Goal: Task Accomplishment & Management: Manage account settings

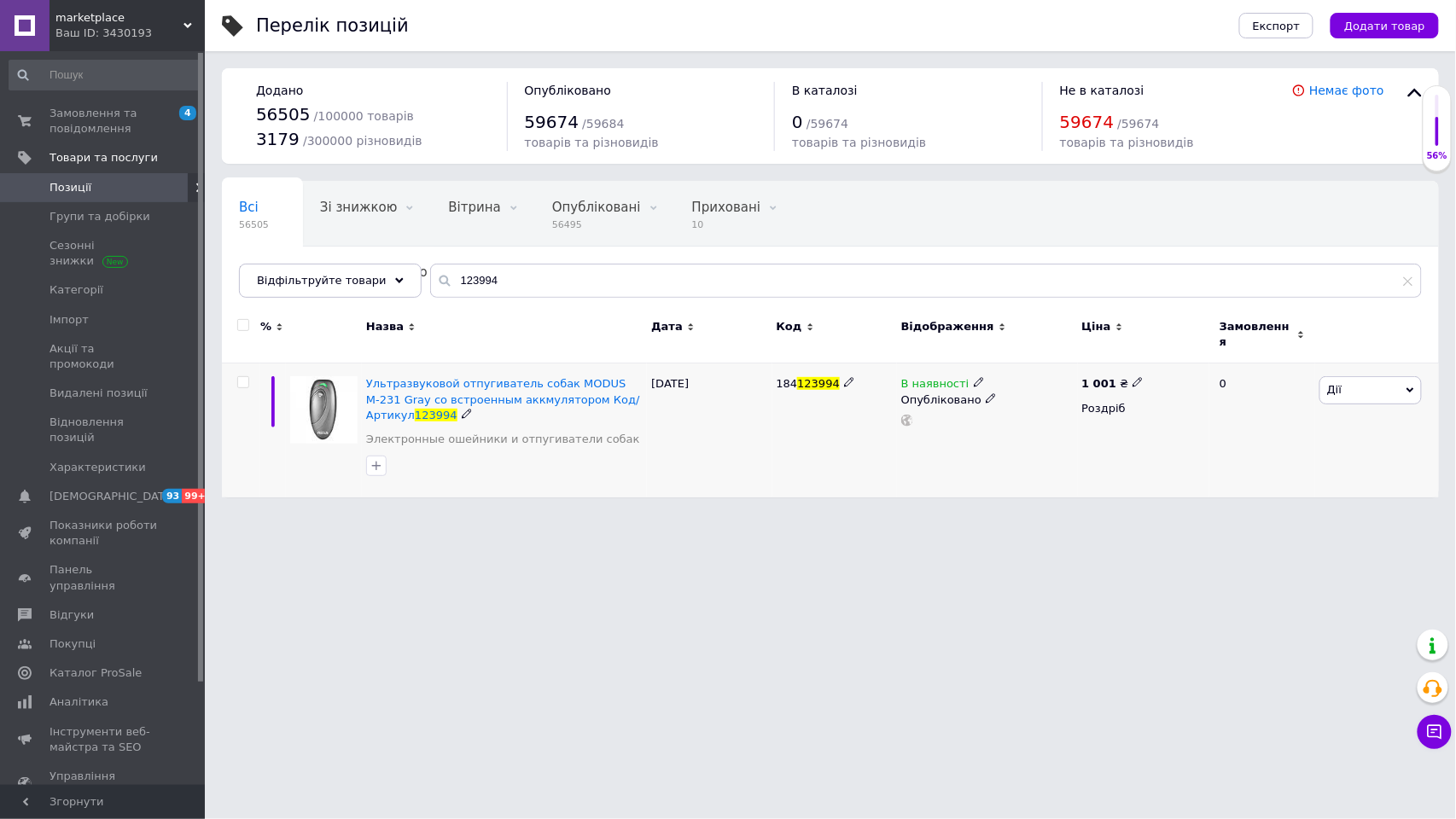
type input "123994"
click at [976, 378] on icon at bounding box center [979, 382] width 10 height 10
click at [1045, 386] on li "Немає в наявності" at bounding box center [1077, 395] width 162 height 24
click at [1034, 514] on html "marketplace Ваш ID: 3430193 Сайт marketplace Кабінет покупця Перевірити стан си…" at bounding box center [728, 257] width 1456 height 514
drag, startPoint x: 113, startPoint y: 131, endPoint x: 579, endPoint y: 80, distance: 468.8
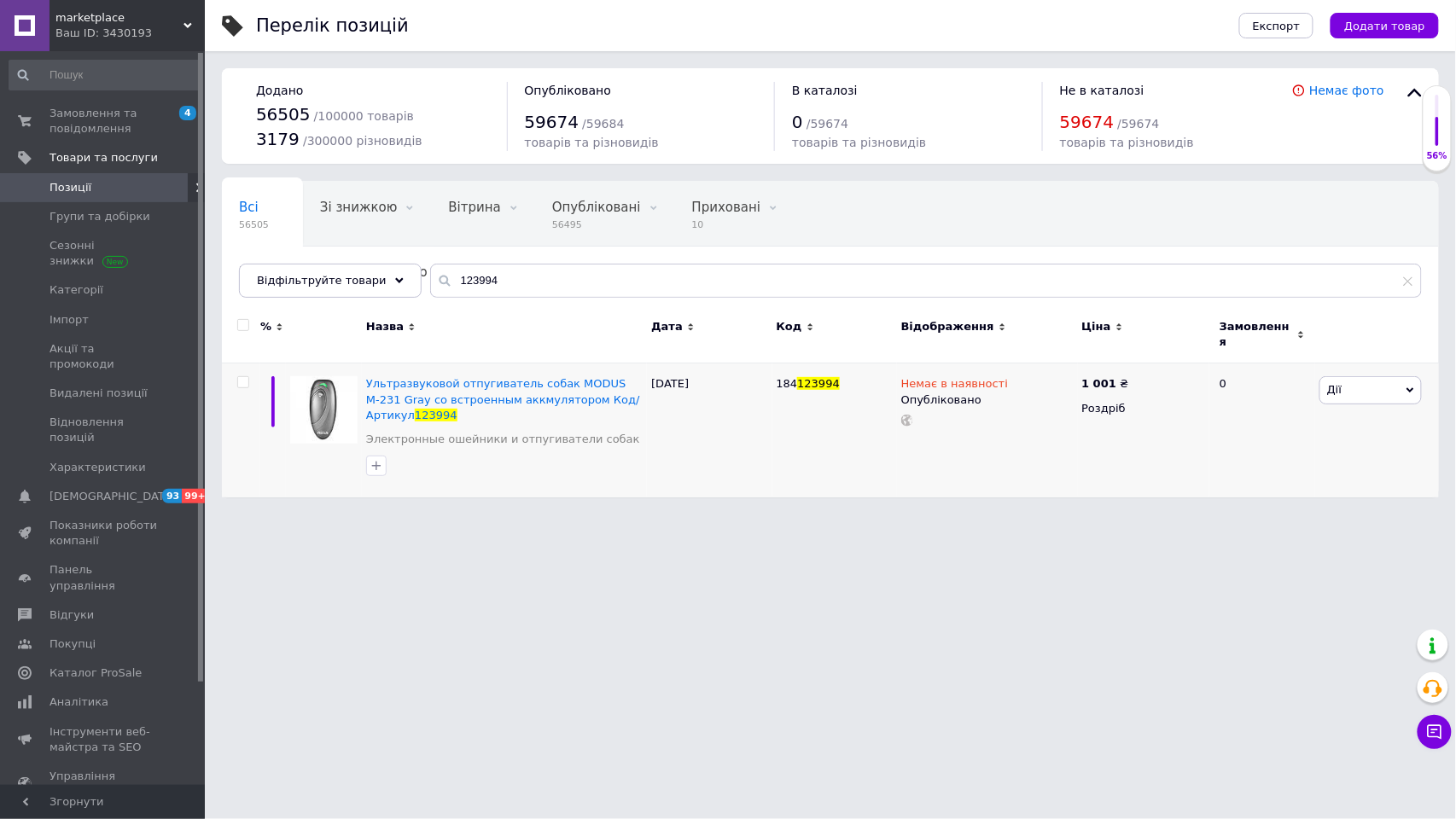
click at [113, 131] on span "Замовлення та повідомлення" at bounding box center [103, 121] width 108 height 30
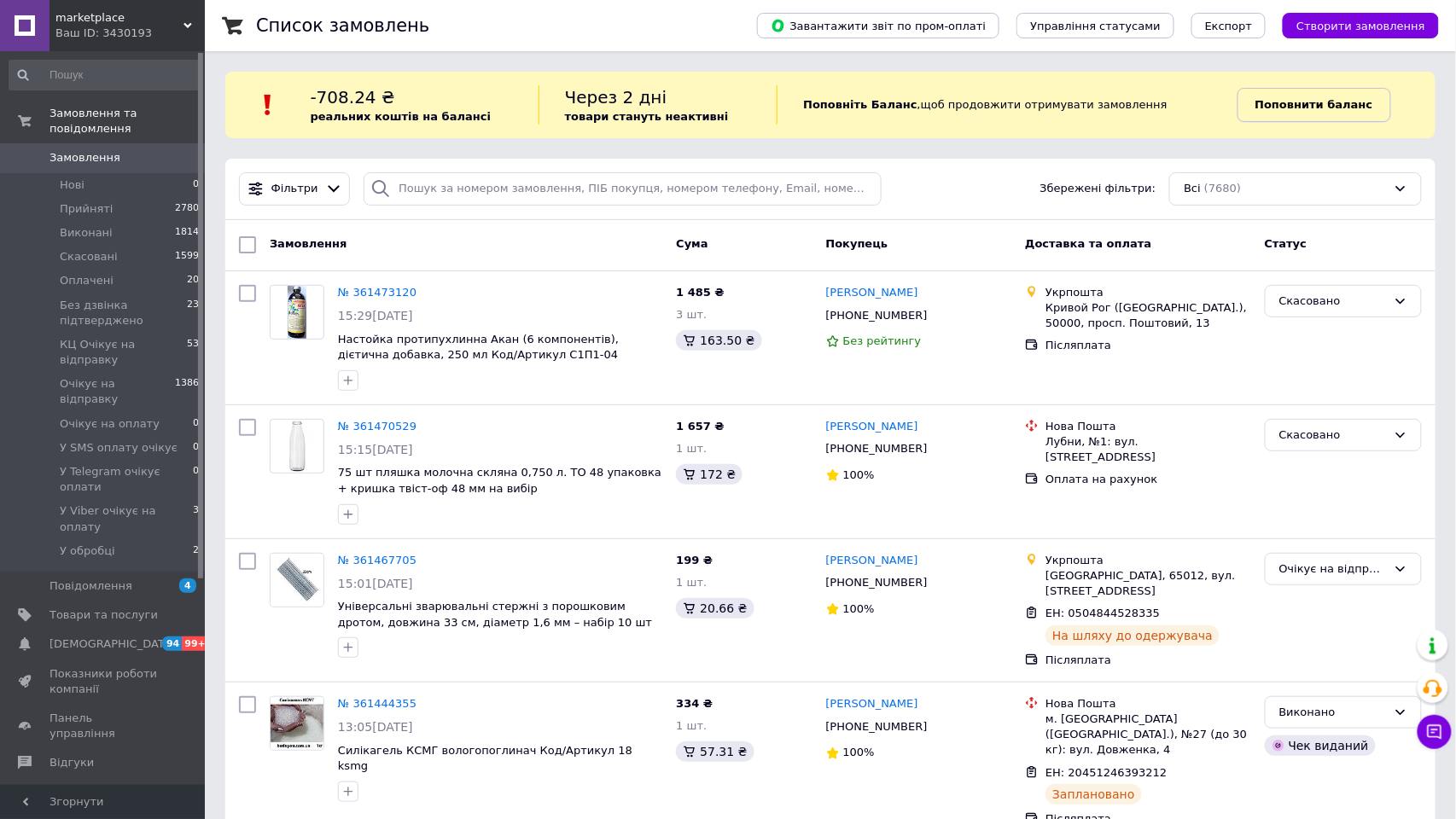
click at [1287, 103] on b "Поповнити баланс" at bounding box center [1315, 104] width 118 height 13
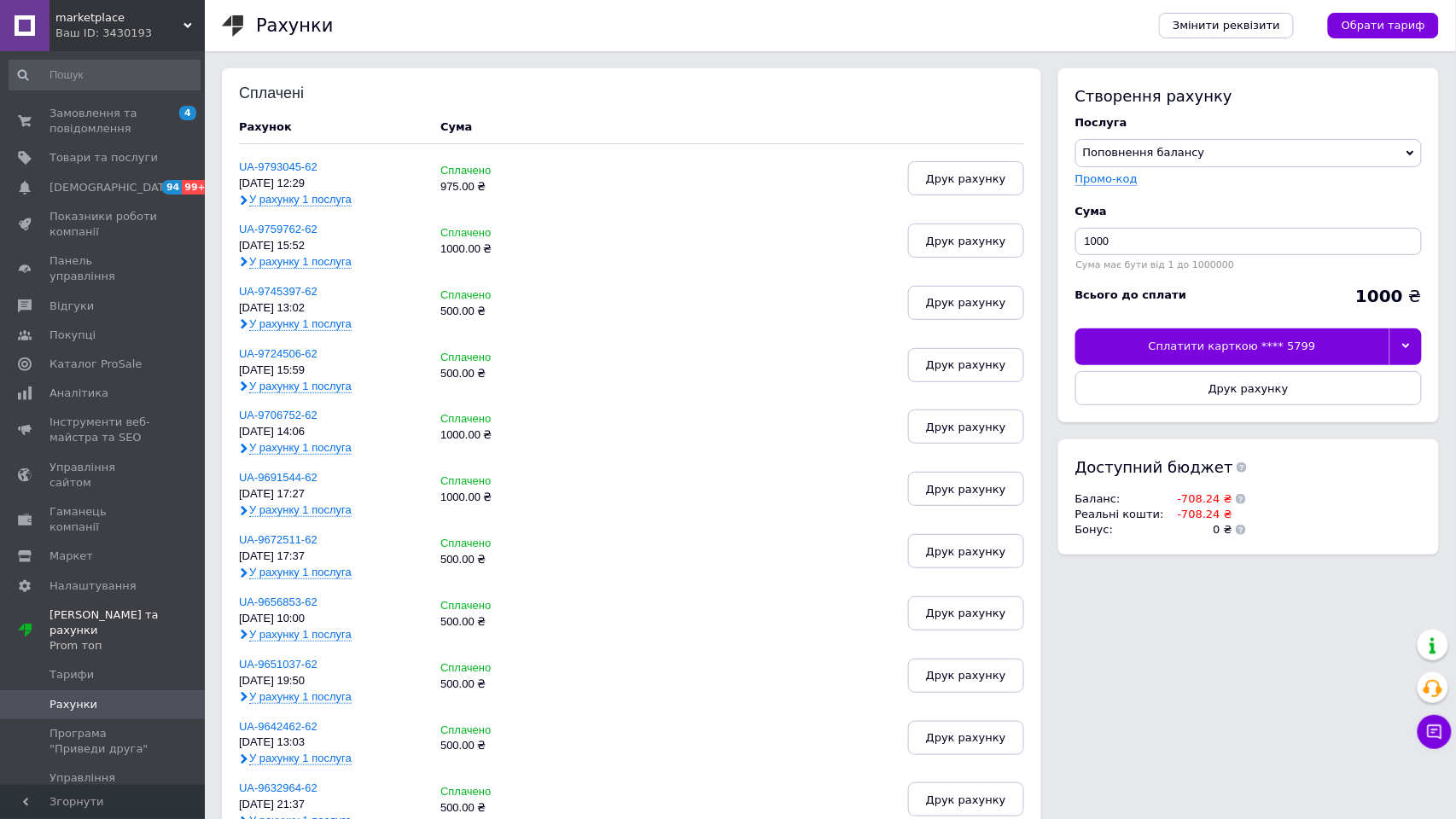
click at [1402, 360] on div at bounding box center [1405, 346] width 32 height 36
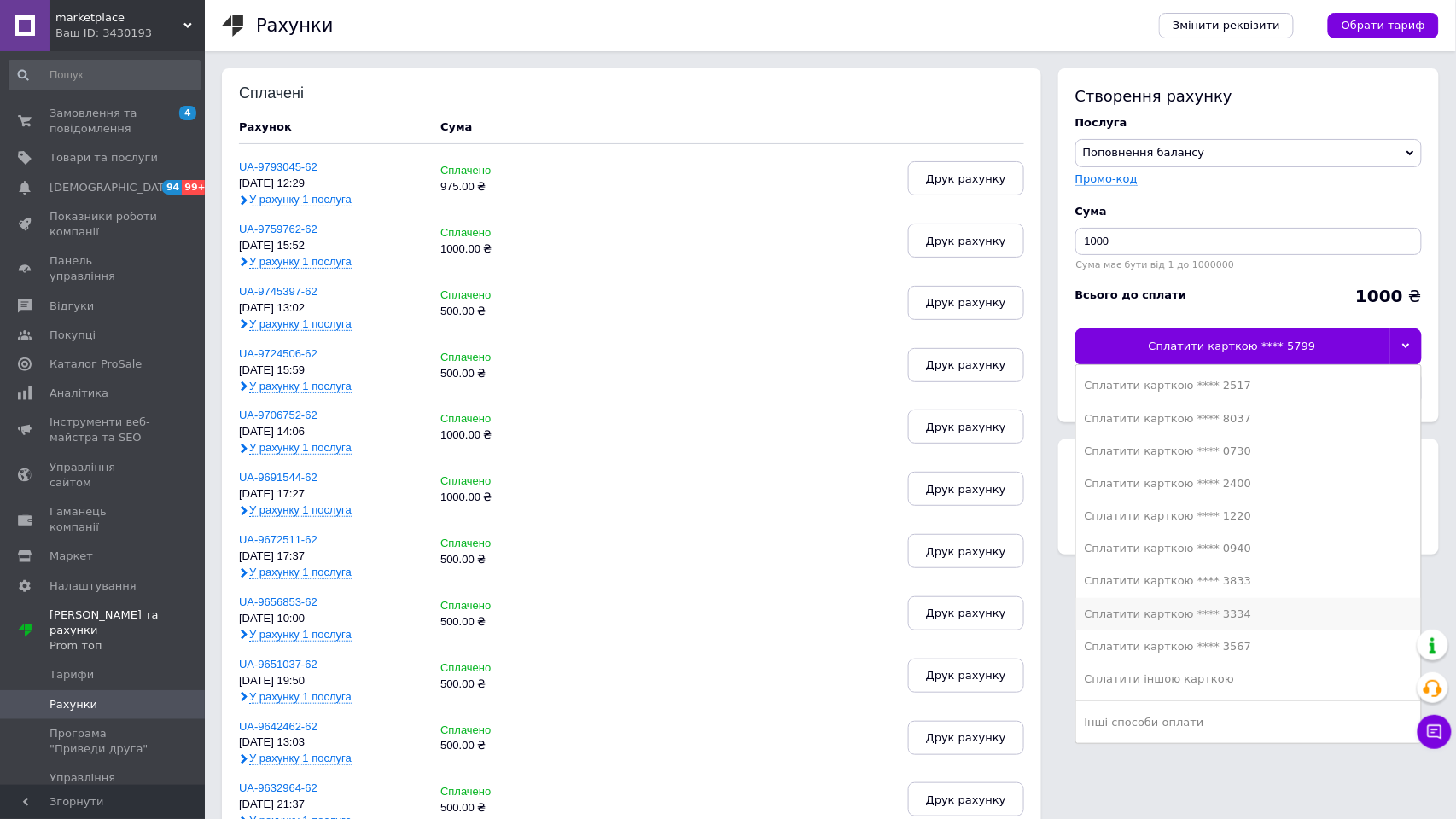
click at [1148, 618] on div "Сплатити карткою **** 3334" at bounding box center [1248, 614] width 328 height 16
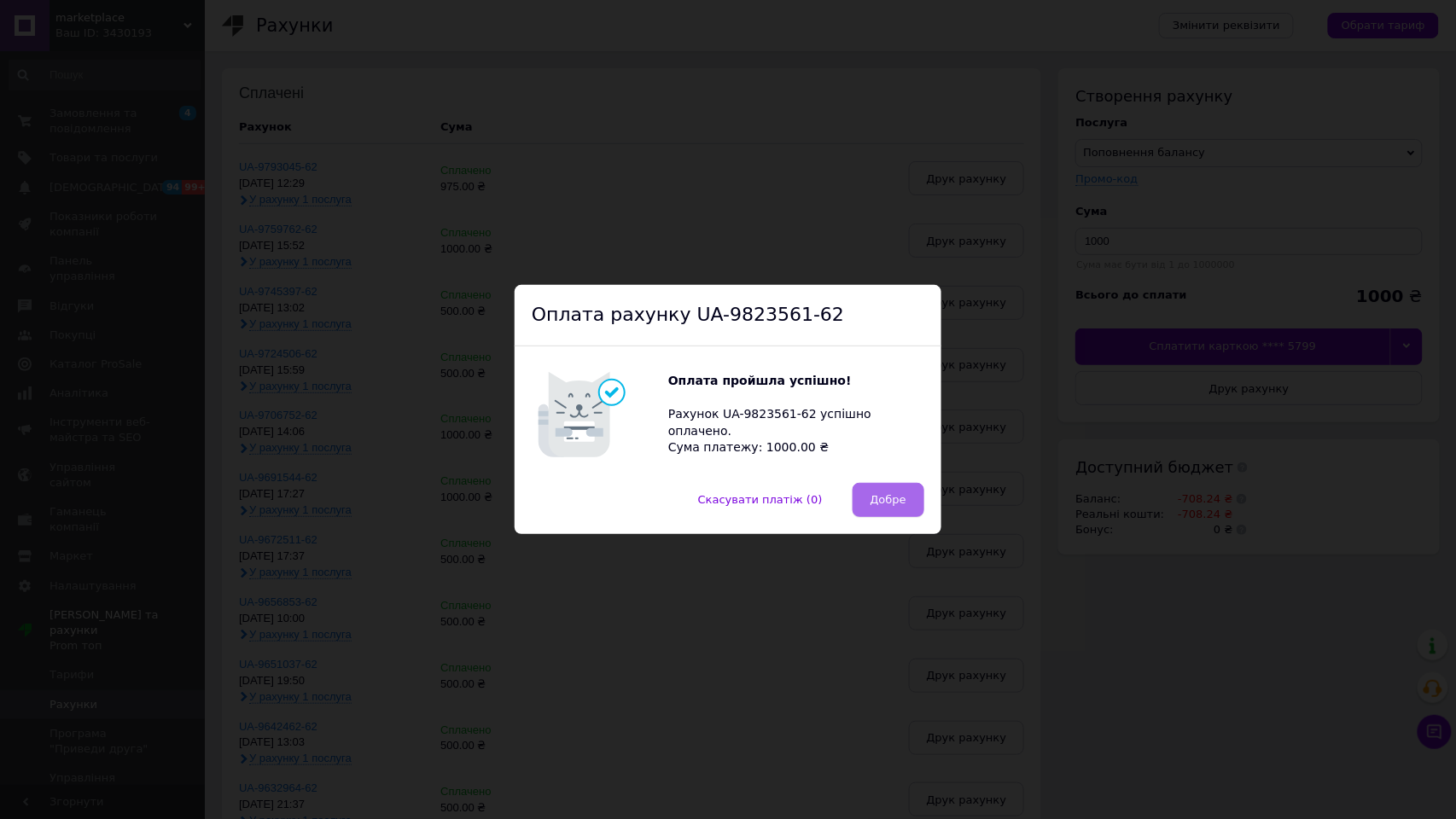
click at [897, 500] on span "Добре" at bounding box center [888, 500] width 36 height 13
